Goal: Task Accomplishment & Management: Use online tool/utility

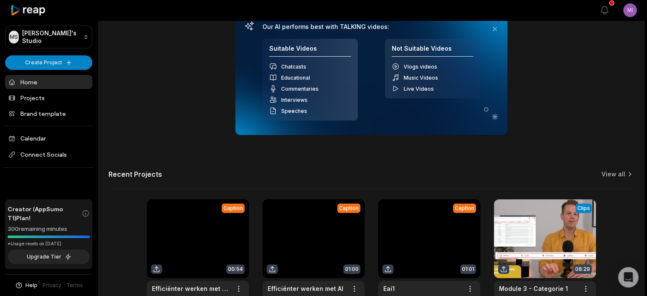
scroll to position [170, 0]
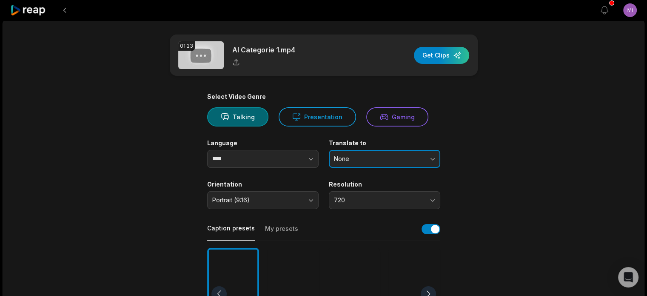
click at [363, 160] on span "None" at bounding box center [378, 159] width 89 height 8
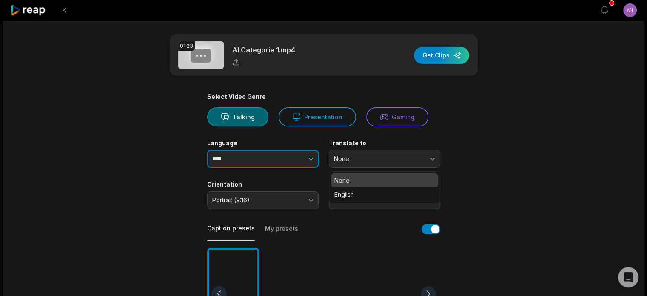
click at [306, 161] on button "button" at bounding box center [294, 159] width 49 height 18
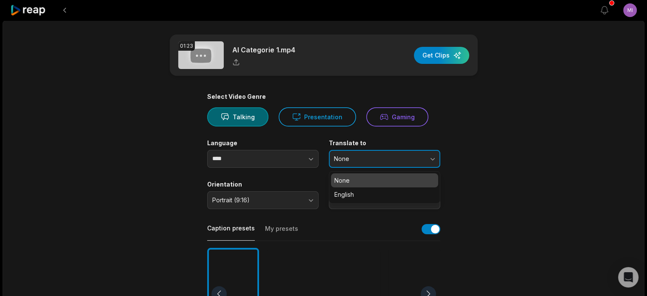
type input "****"
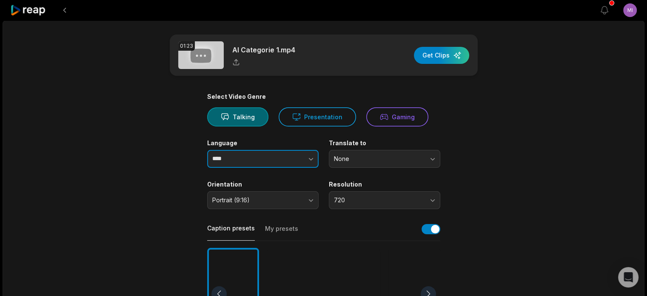
click at [304, 161] on button "button" at bounding box center [294, 159] width 49 height 18
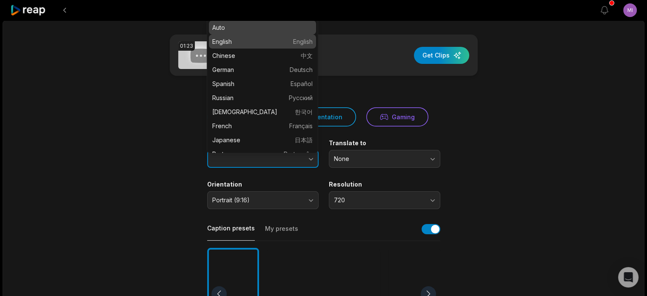
type input "*******"
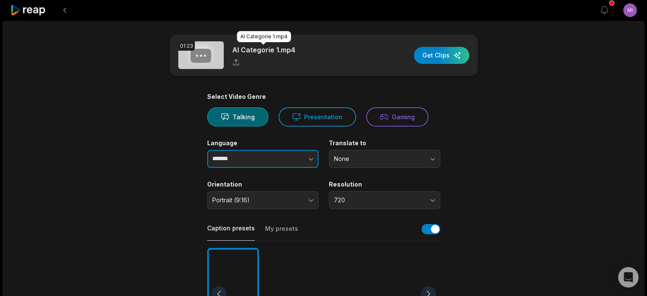
drag, startPoint x: 238, startPoint y: 44, endPoint x: 259, endPoint y: 68, distance: 31.6
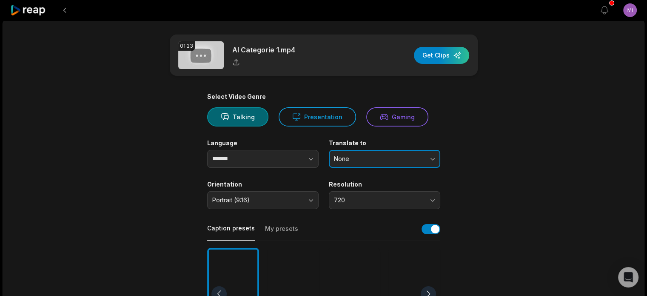
click at [347, 155] on span "None" at bounding box center [378, 159] width 89 height 8
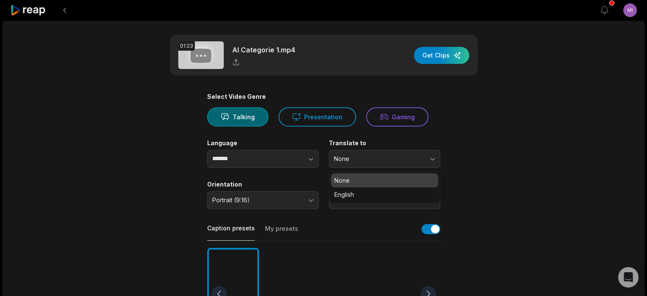
click at [490, 143] on main "01:23 AI Categorie 1.mp4 Get Clips Select Video Genre Talking Presentation Gami…" at bounding box center [324, 293] width 412 height 518
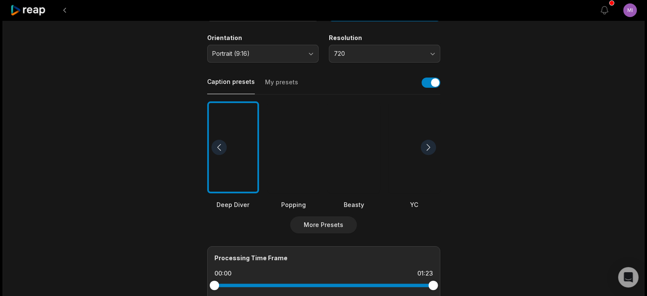
scroll to position [61, 0]
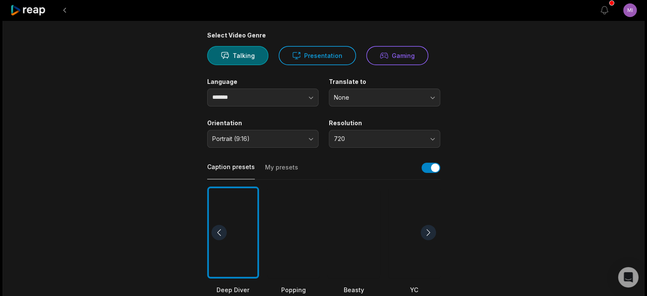
click at [30, 7] on icon at bounding box center [28, 10] width 36 height 11
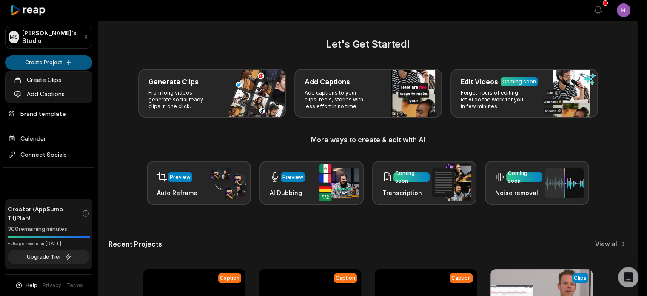
click at [37, 61] on html "Pricebuddy by promojagers NaN/NaN/NaN Hide pricebuddy.be MS Michiel's Studio Cr…" at bounding box center [323, 148] width 647 height 296
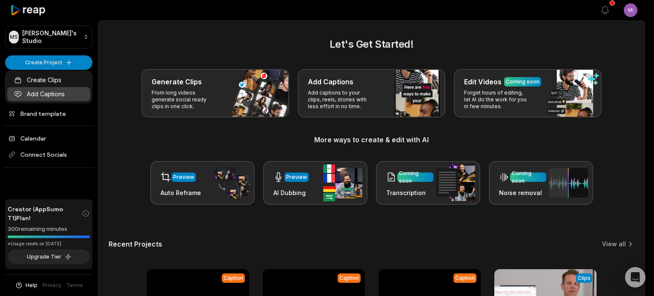
click at [41, 91] on link "Add Captions" at bounding box center [48, 94] width 83 height 14
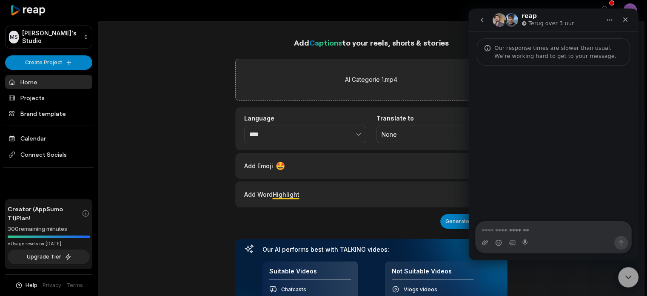
click at [160, 117] on div "Add Captions to your reels, shorts & stories AI Categorie 1.mp4 Language **** T…" at bounding box center [371, 285] width 546 height 497
click at [626, 19] on icon "Sluiten" at bounding box center [626, 19] width 5 height 5
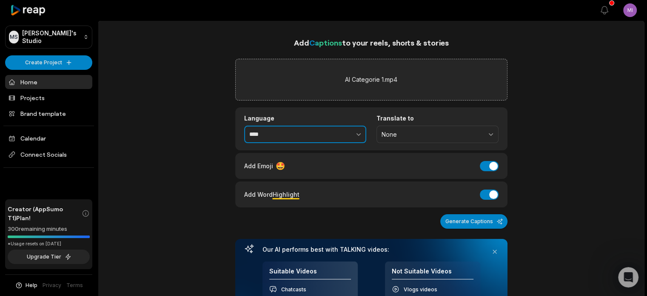
click at [341, 136] on button "button" at bounding box center [340, 135] width 52 height 18
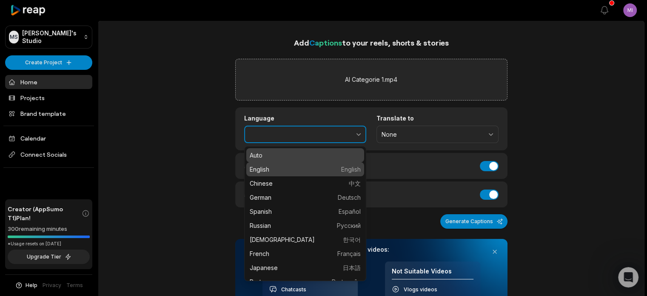
type input "*******"
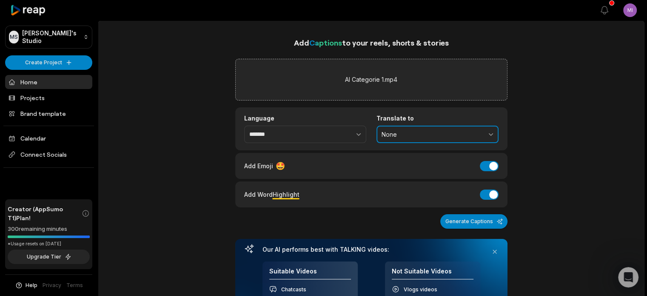
click at [392, 134] on span "None" at bounding box center [432, 135] width 100 height 8
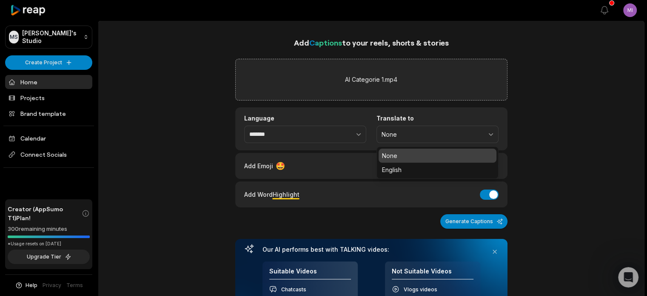
click at [537, 144] on div "Add Captions to your reels, shorts & stories AI Categorie 1.mp4 Language ******…" at bounding box center [371, 285] width 546 height 497
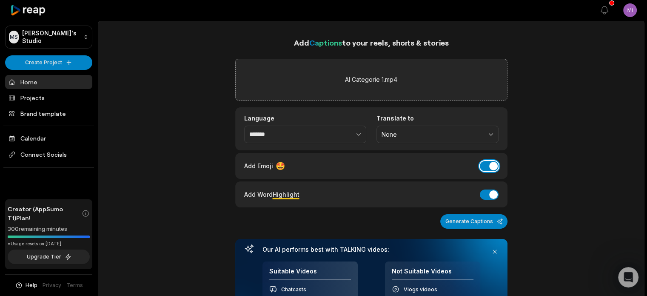
click at [488, 165] on button "Add Emoji" at bounding box center [489, 166] width 19 height 10
click at [488, 192] on button "Add Word Highlight" at bounding box center [489, 194] width 19 height 10
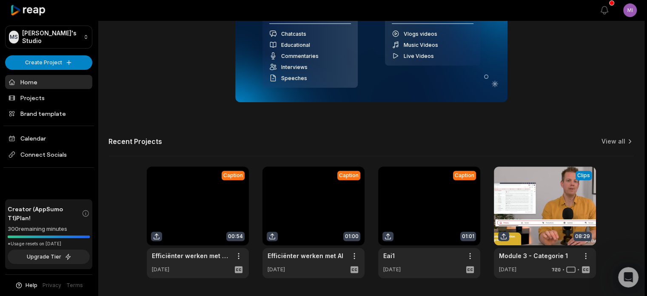
scroll to position [85, 0]
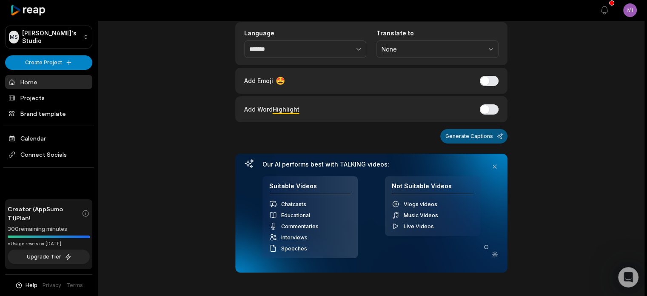
click at [467, 139] on button "Generate Captions" at bounding box center [474, 136] width 67 height 14
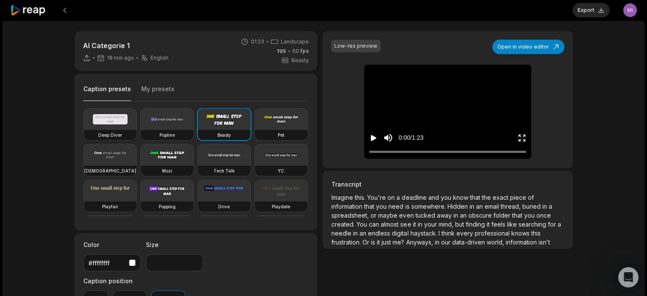
click at [113, 126] on video at bounding box center [110, 119] width 53 height 21
click at [150, 91] on button "My presets" at bounding box center [157, 93] width 33 height 16
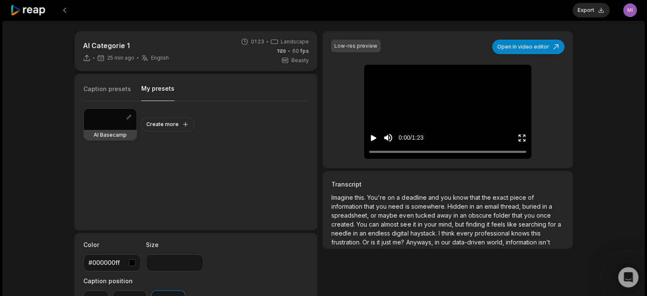
click at [110, 121] on div at bounding box center [110, 119] width 53 height 21
type input "**"
click at [374, 137] on icon "Play video" at bounding box center [374, 138] width 6 height 6
click at [587, 11] on button "Export" at bounding box center [591, 10] width 37 height 14
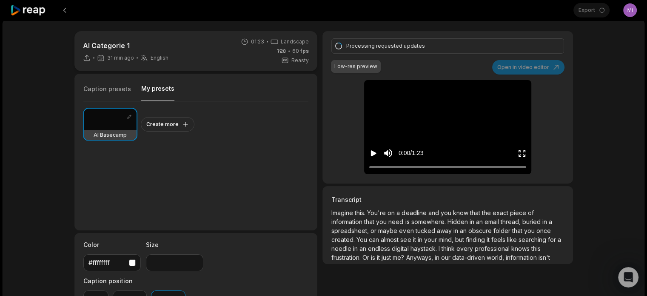
click at [33, 10] on icon at bounding box center [28, 10] width 36 height 11
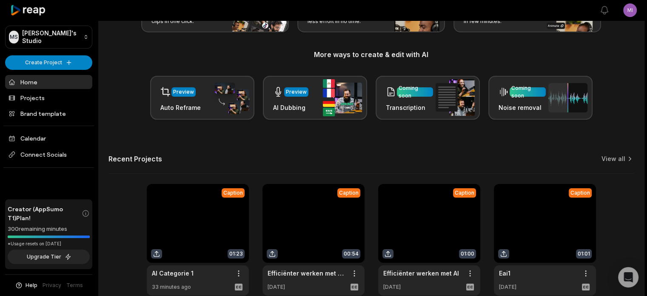
scroll to position [129, 0]
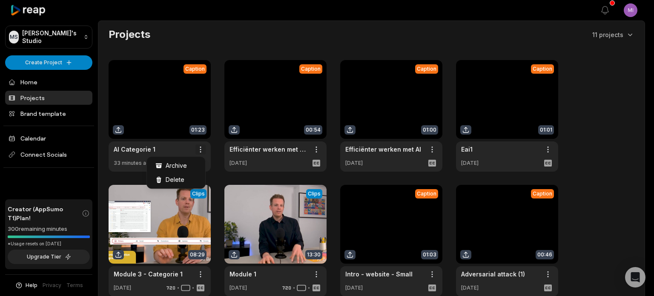
click at [199, 147] on html "Pricebuddy by promojagers NaN/NaN/NaN Hide pricebuddy.be MS Michiel's Studio Cr…" at bounding box center [327, 148] width 654 height 296
click at [167, 119] on html "Pricebuddy by promojagers NaN/NaN/NaN Hide pricebuddy.be MS Michiel's Studio Cr…" at bounding box center [327, 148] width 654 height 296
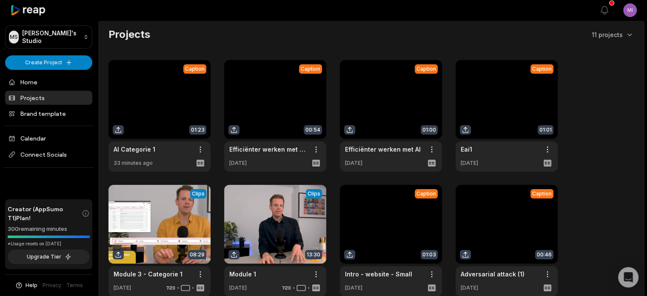
click at [169, 104] on link at bounding box center [160, 116] width 102 height 112
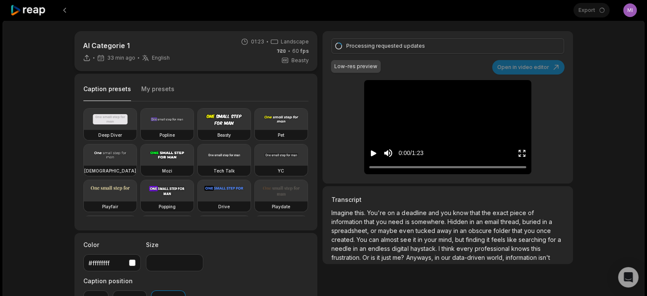
click at [373, 152] on icon "Play video" at bounding box center [374, 153] width 6 height 6
click at [374, 153] on icon "Pause video" at bounding box center [373, 153] width 9 height 9
click at [29, 9] on icon at bounding box center [28, 10] width 36 height 11
